Goal: Check status: Check status

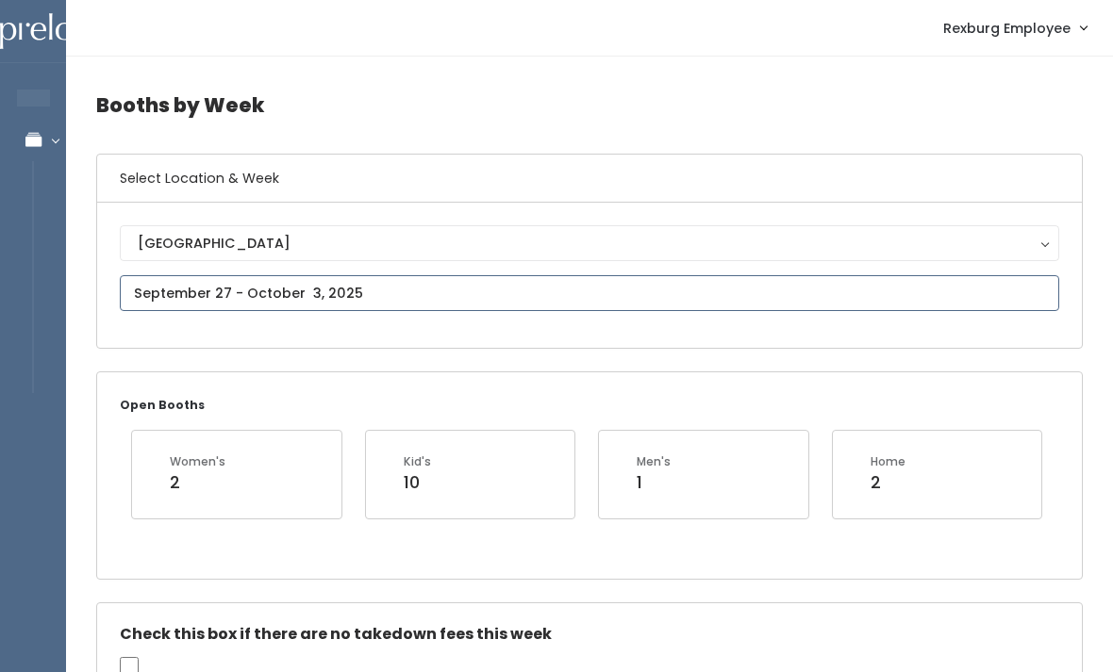
click at [202, 279] on input "text" at bounding box center [589, 293] width 939 height 36
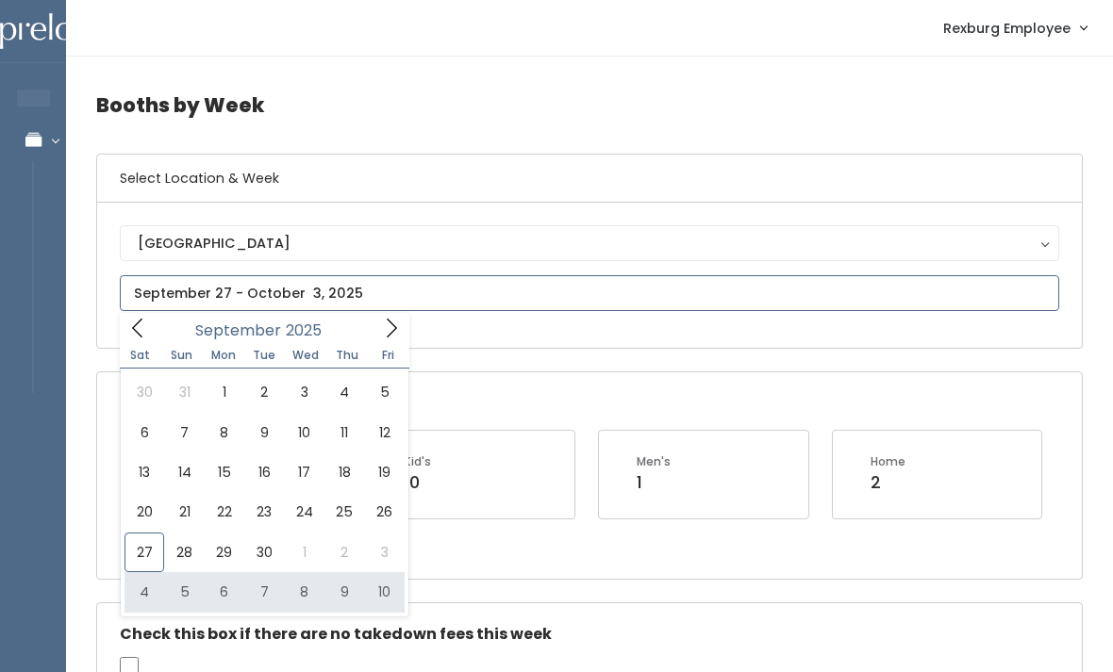
type input "[DATE] to [DATE]"
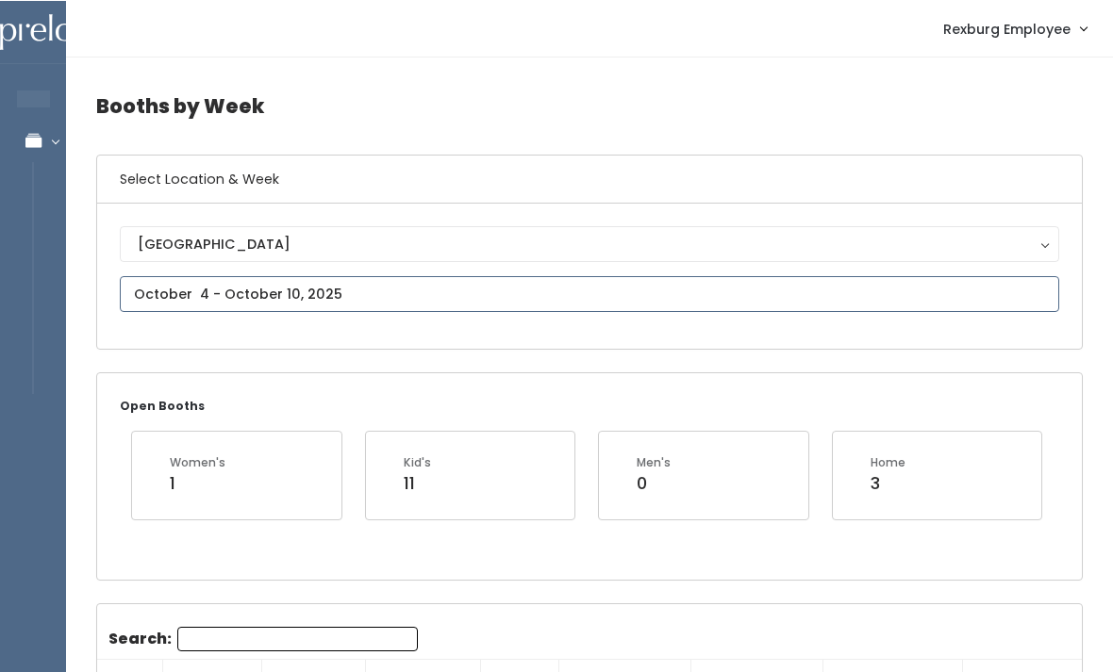
click at [189, 287] on input "text" at bounding box center [589, 293] width 939 height 36
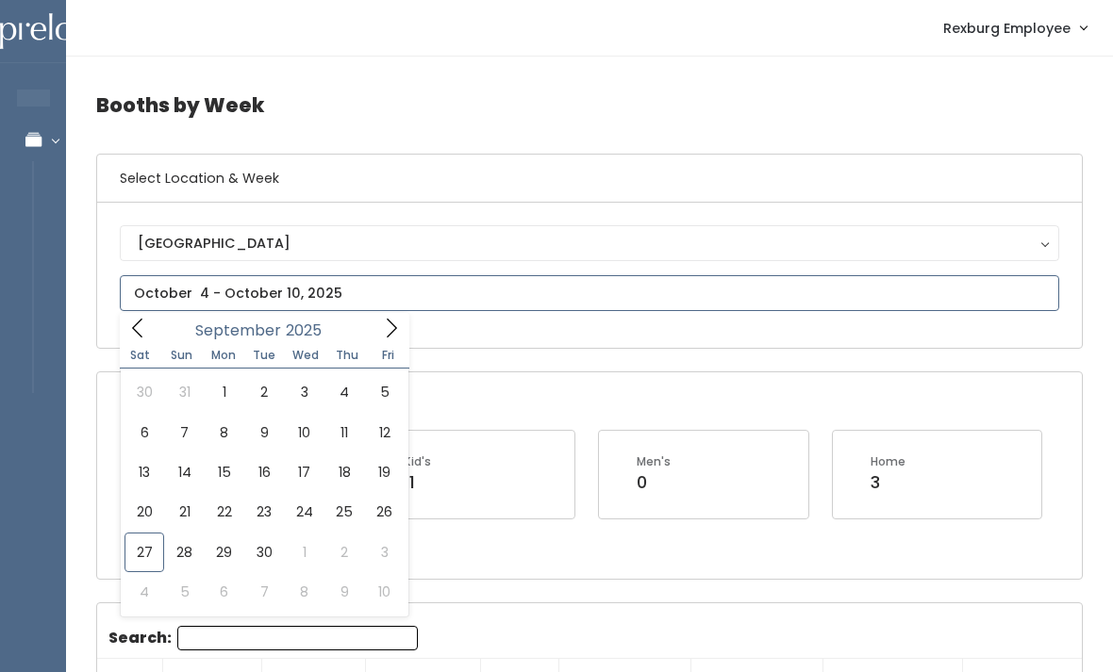
click at [396, 341] on span at bounding box center [391, 327] width 36 height 29
type input "October 11 to October 17"
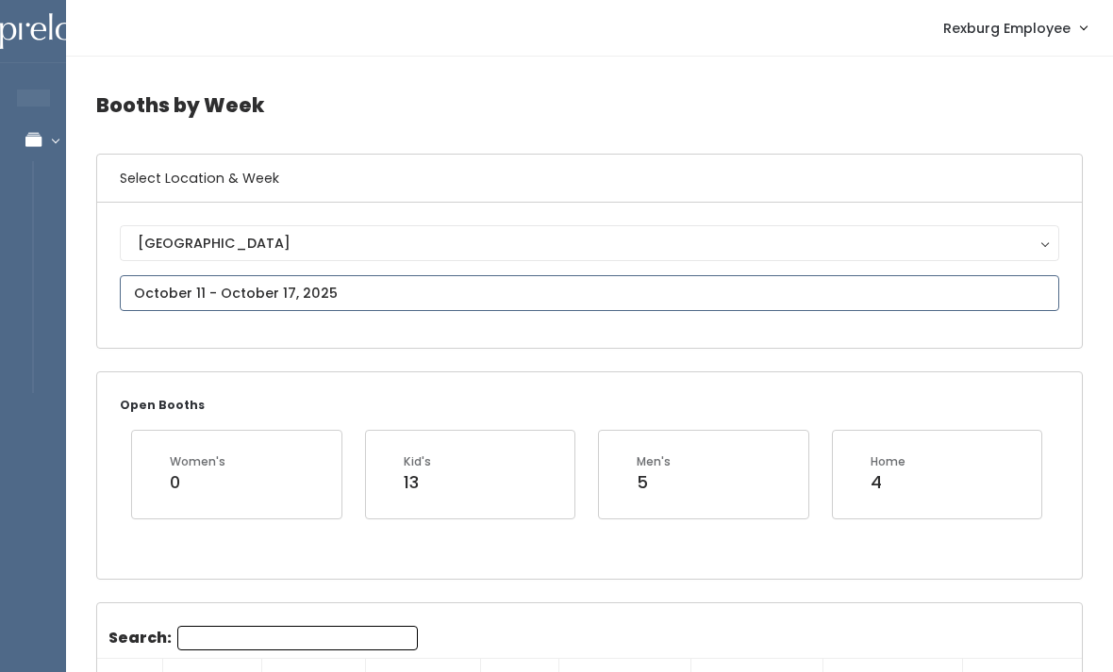
click at [212, 286] on input "text" at bounding box center [589, 293] width 939 height 36
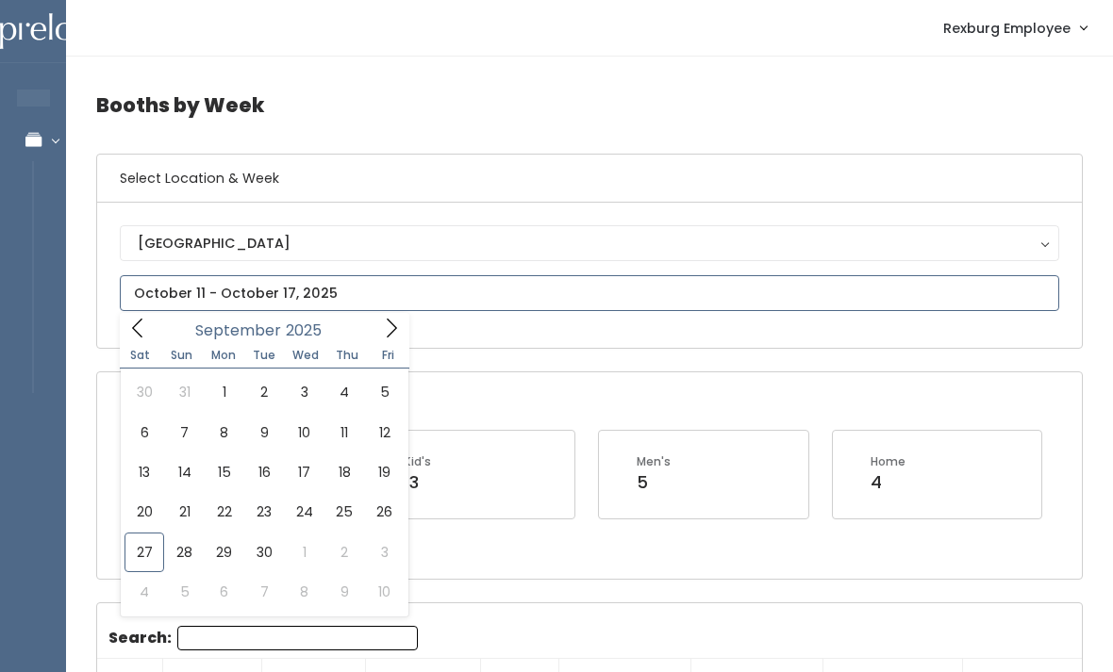
click at [372, 324] on div "September 2025" at bounding box center [264, 327] width 217 height 29
click at [381, 328] on icon at bounding box center [391, 328] width 21 height 21
type input "October 18 to October 24"
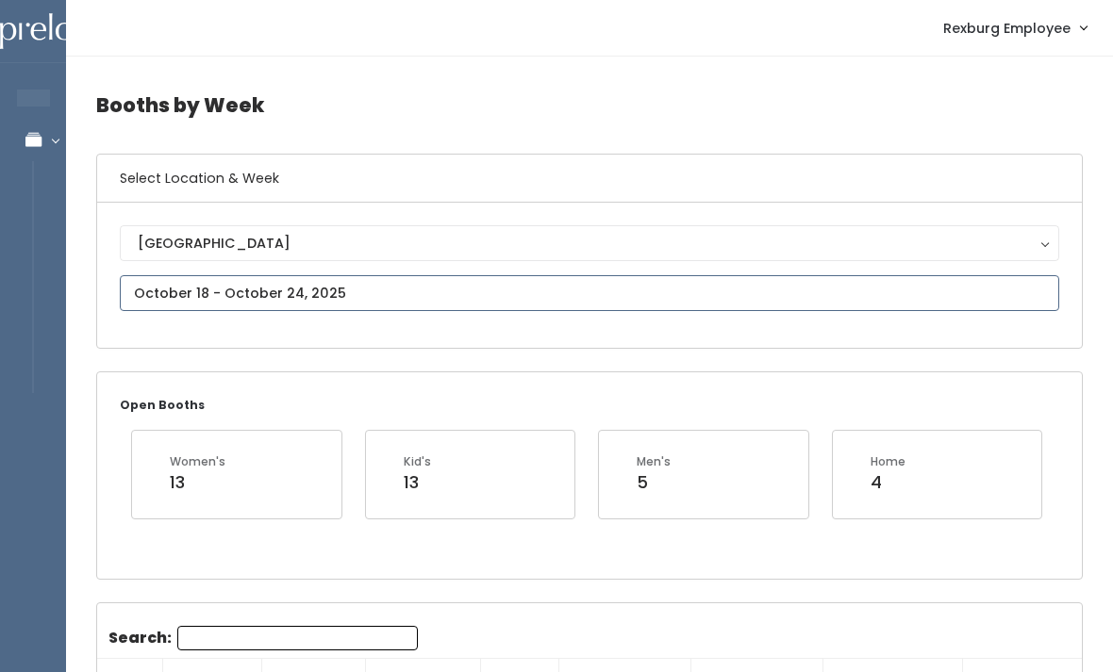
click at [216, 288] on input "text" at bounding box center [589, 293] width 939 height 36
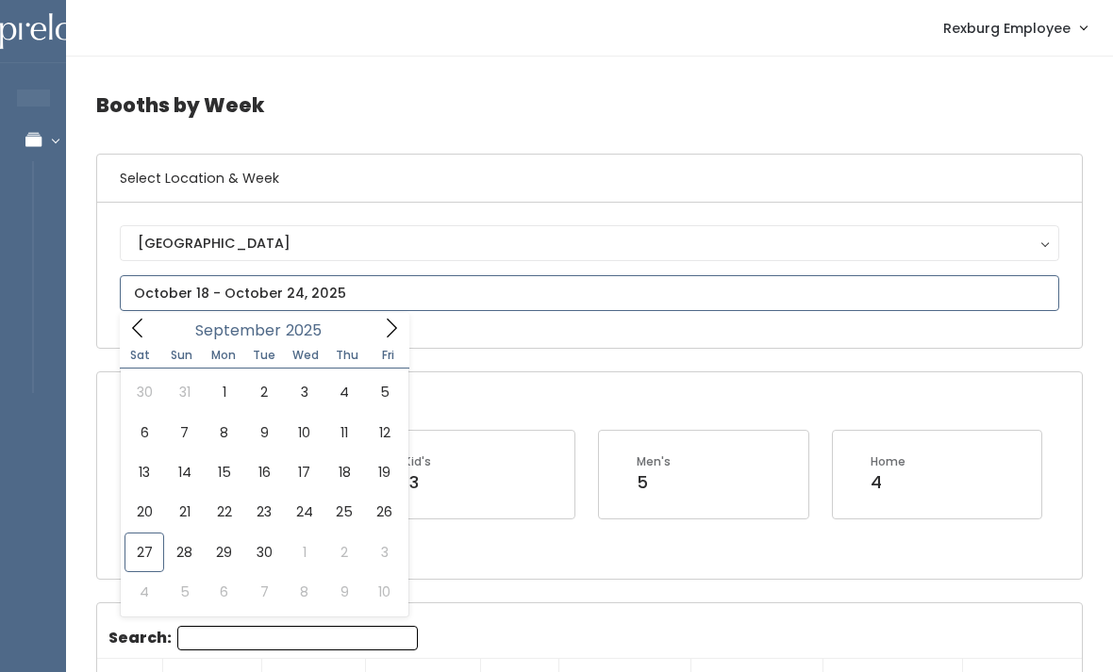
click at [377, 325] on span at bounding box center [391, 327] width 36 height 29
type input "October 4 to October 10"
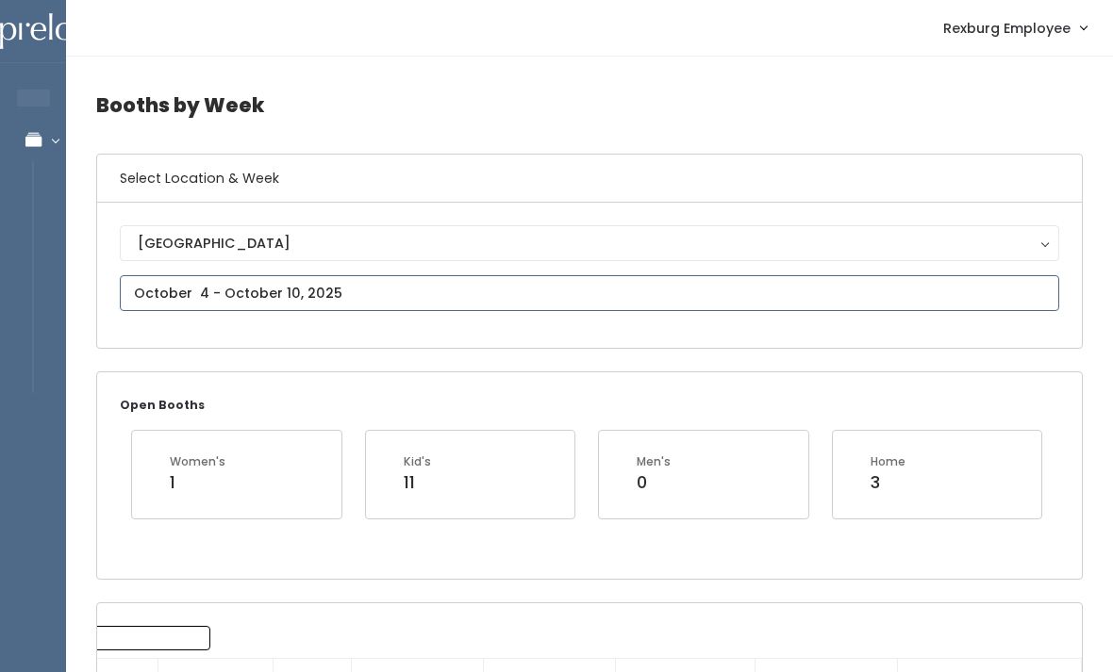
click at [232, 277] on input "text" at bounding box center [589, 293] width 939 height 36
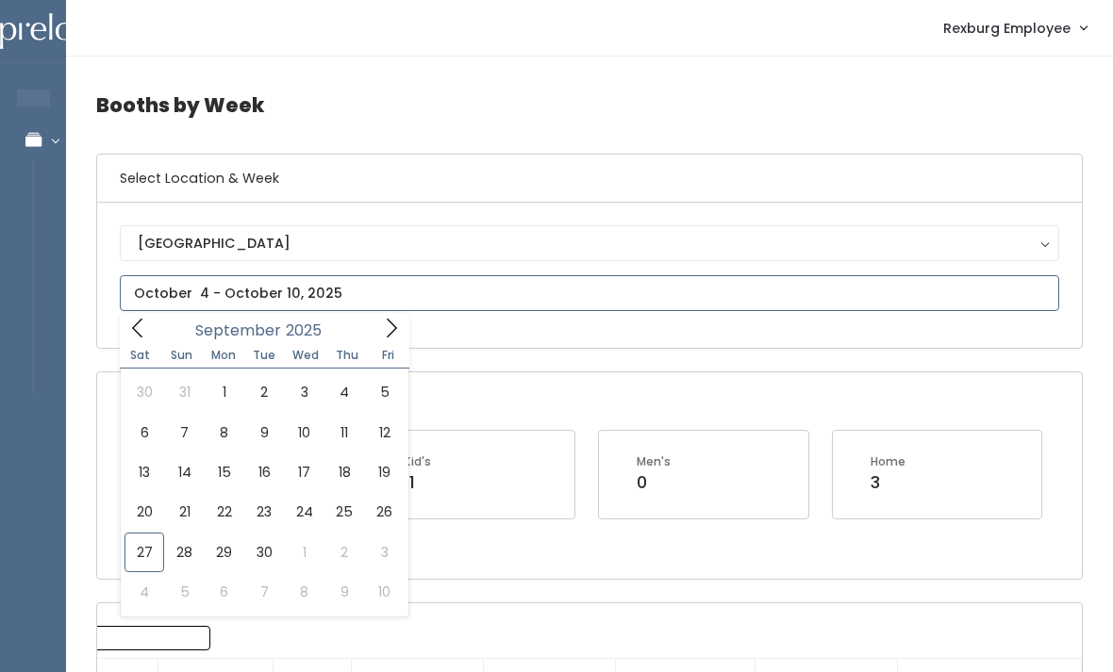
click at [138, 340] on span at bounding box center [138, 327] width 36 height 29
click at [293, 292] on input "text" at bounding box center [589, 293] width 939 height 36
click at [373, 342] on span at bounding box center [391, 327] width 36 height 29
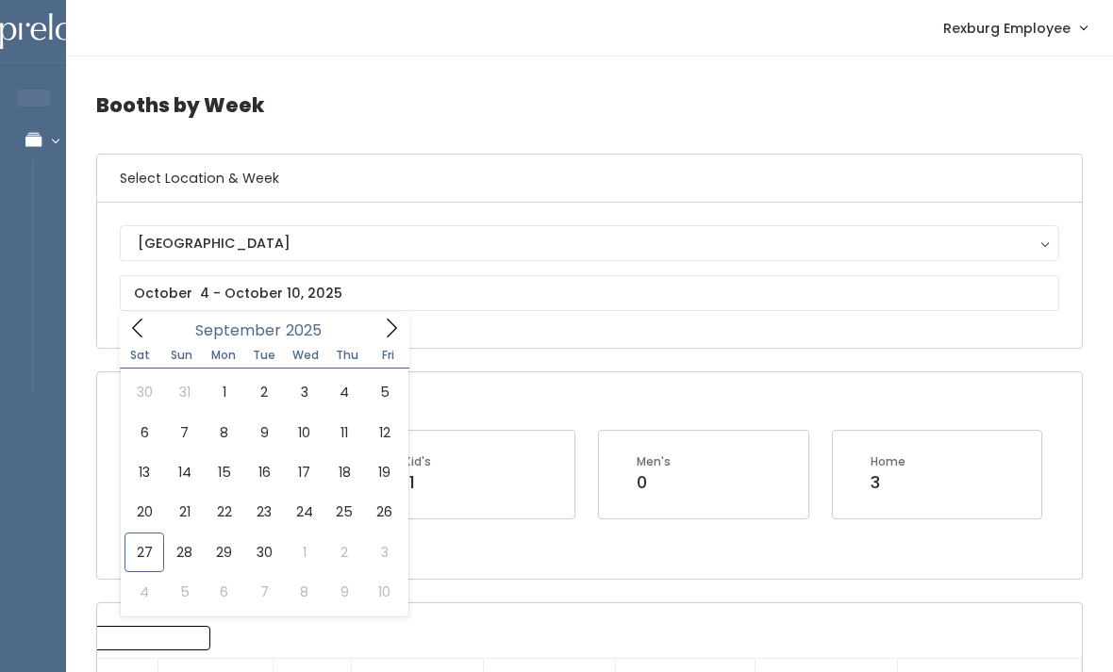
click at [523, 343] on div "[GEOGRAPHIC_DATA] [GEOGRAPHIC_DATA]" at bounding box center [589, 275] width 984 height 145
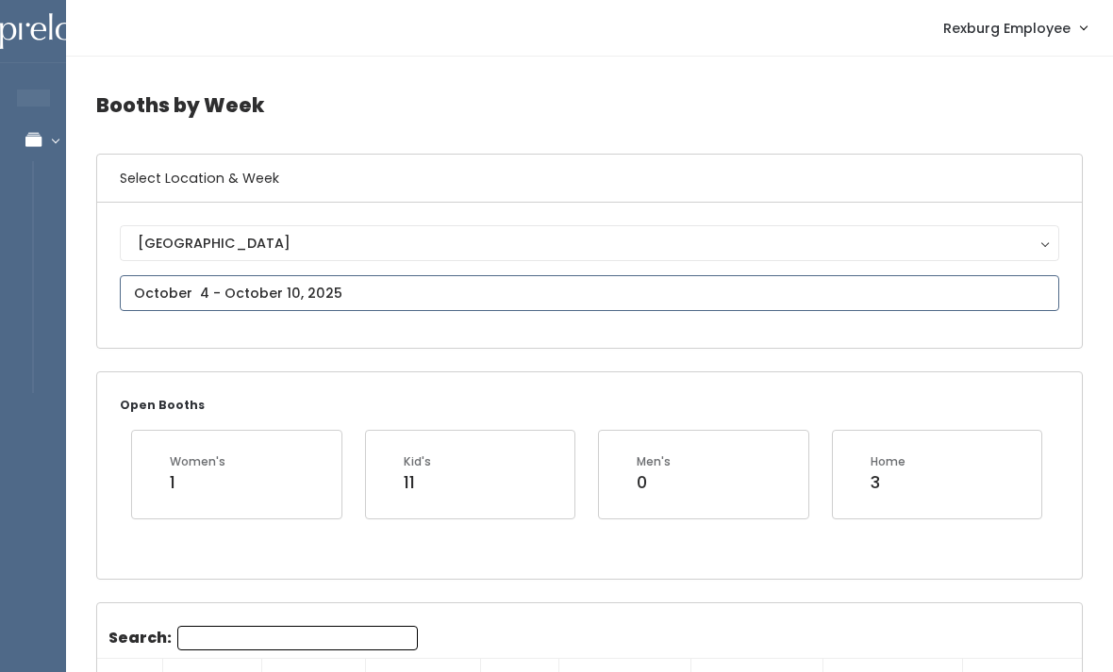
click at [199, 280] on input "text" at bounding box center [589, 293] width 939 height 36
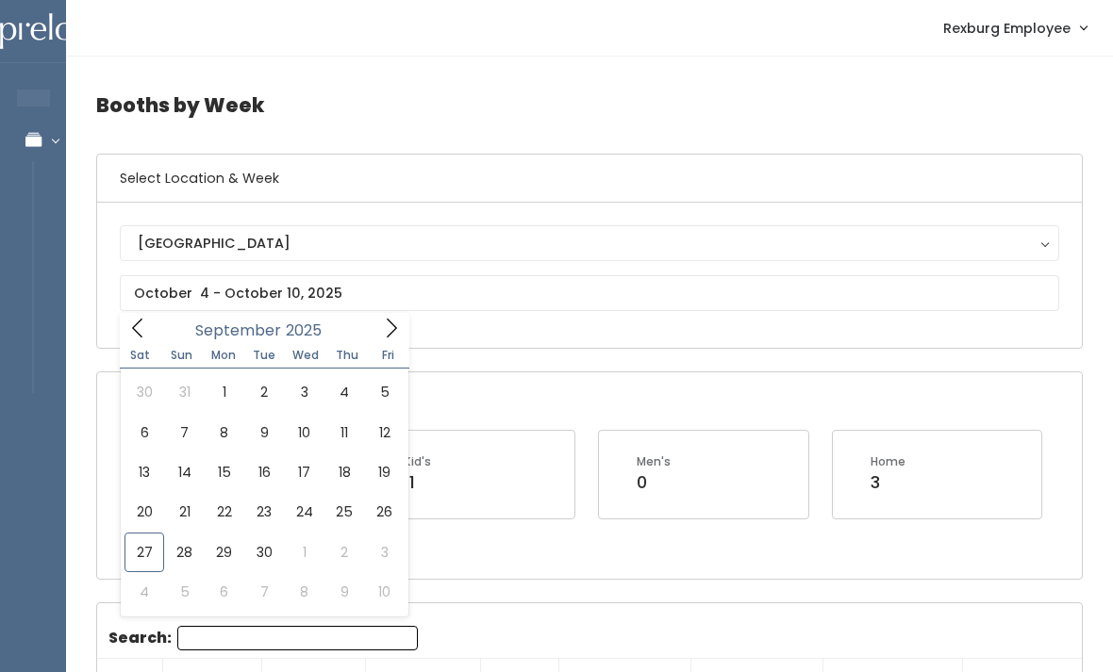
click at [820, 425] on div "Open Booths Women's 1 Kid's 11 Men's 0 Home 3" at bounding box center [589, 475] width 984 height 206
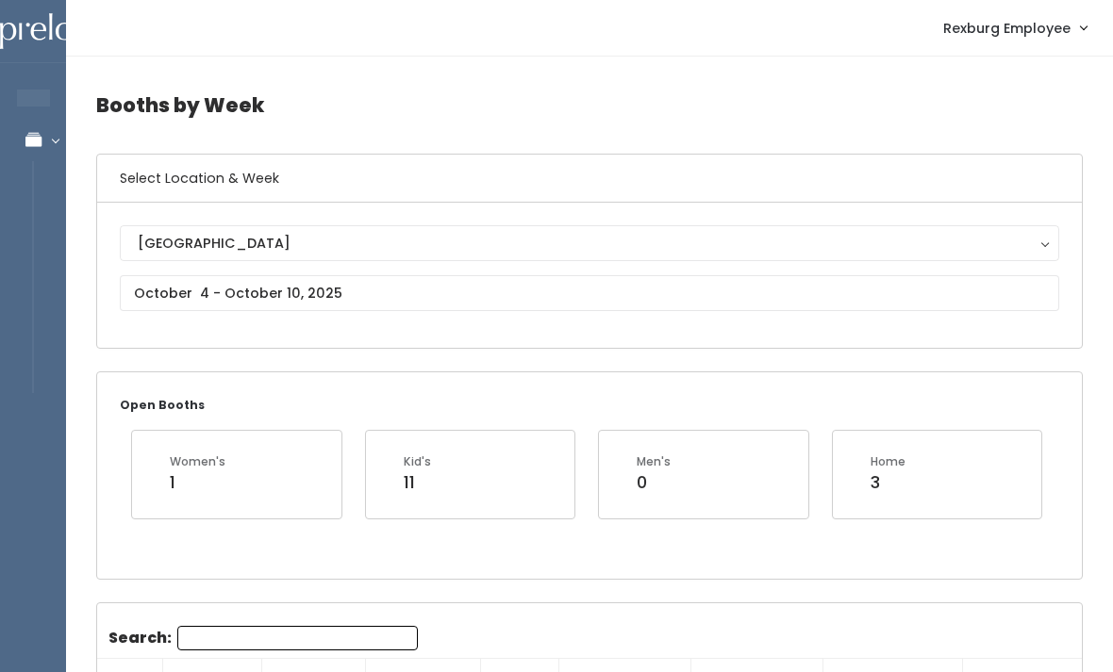
click at [981, 461] on div "Home 3" at bounding box center [937, 474] width 164 height 41
